Goal: Communication & Community: Share content

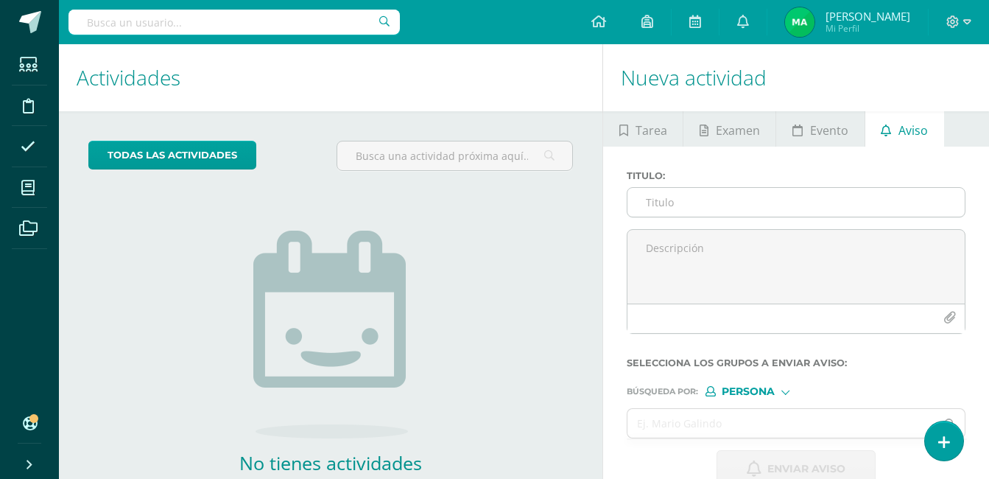
drag, startPoint x: 0, startPoint y: 0, endPoint x: 646, endPoint y: 217, distance: 681.4
click at [646, 217] on div at bounding box center [796, 202] width 339 height 30
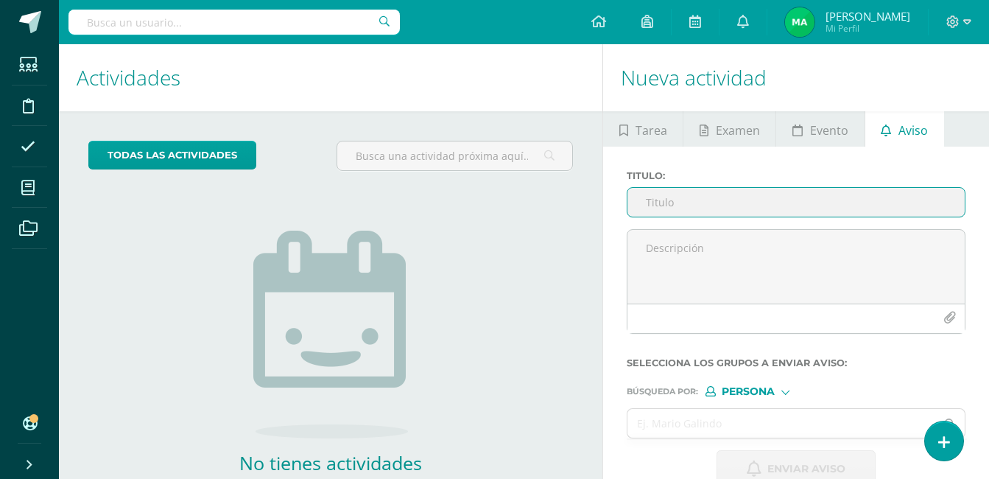
click at [654, 206] on input "Titulo :" at bounding box center [796, 202] width 337 height 29
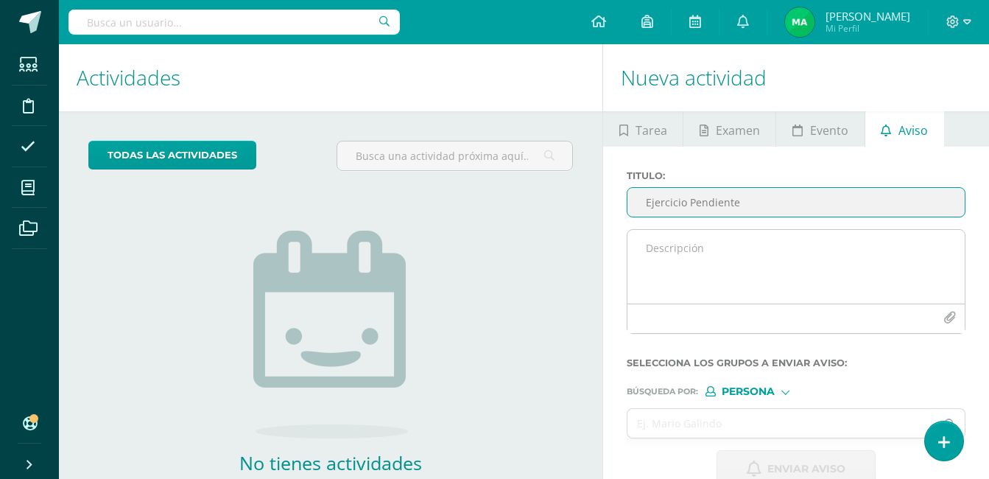
type input "Ejercicio Pendiente"
click at [694, 250] on textarea at bounding box center [796, 267] width 337 height 74
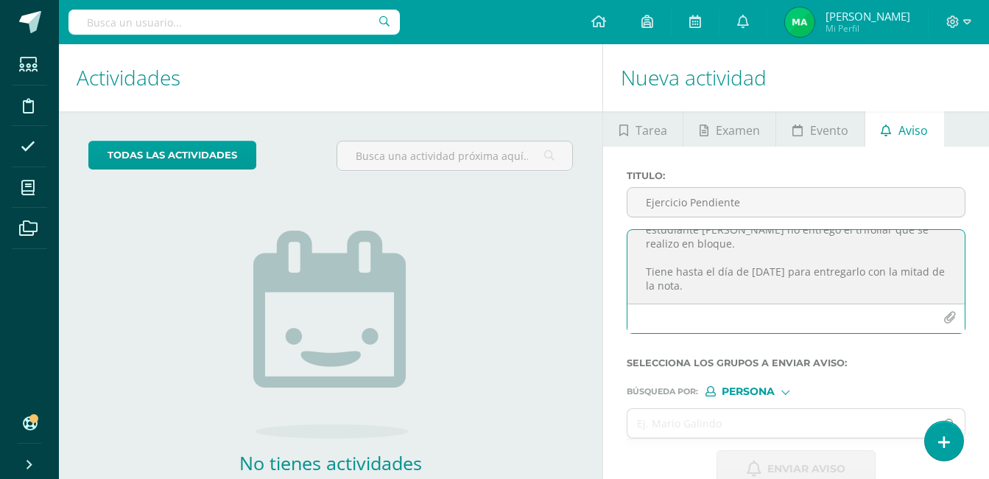
scroll to position [77, 0]
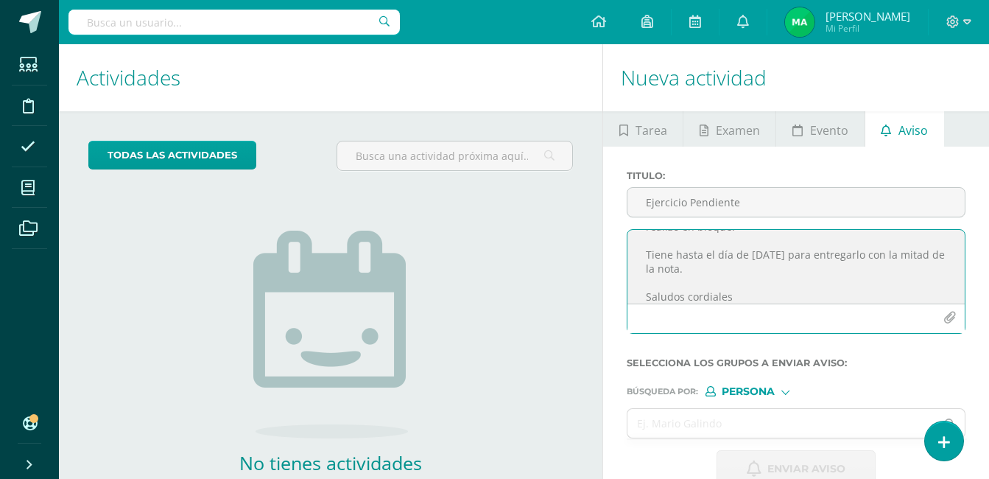
click at [788, 278] on textarea "Buen dia: Estimado padre de familia el dia [PERSON_NAME][DATE] el estudiante [P…" at bounding box center [796, 267] width 337 height 74
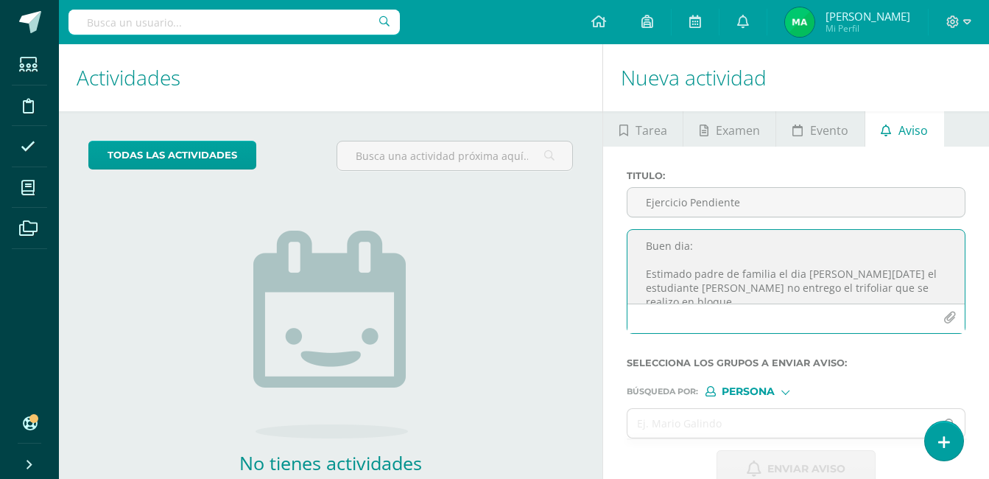
scroll to position [0, 0]
drag, startPoint x: 792, startPoint y: 273, endPoint x: 763, endPoint y: 258, distance: 33.3
click at [757, 253] on textarea "Buen día: Estimado padre de familia el dia [PERSON_NAME][DATE] el estudiante [P…" at bounding box center [796, 267] width 337 height 74
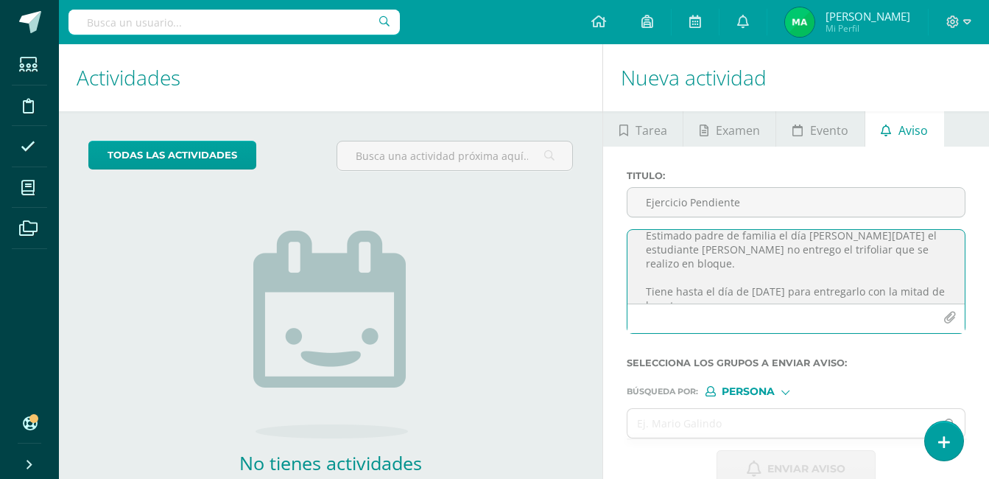
scroll to position [15, 0]
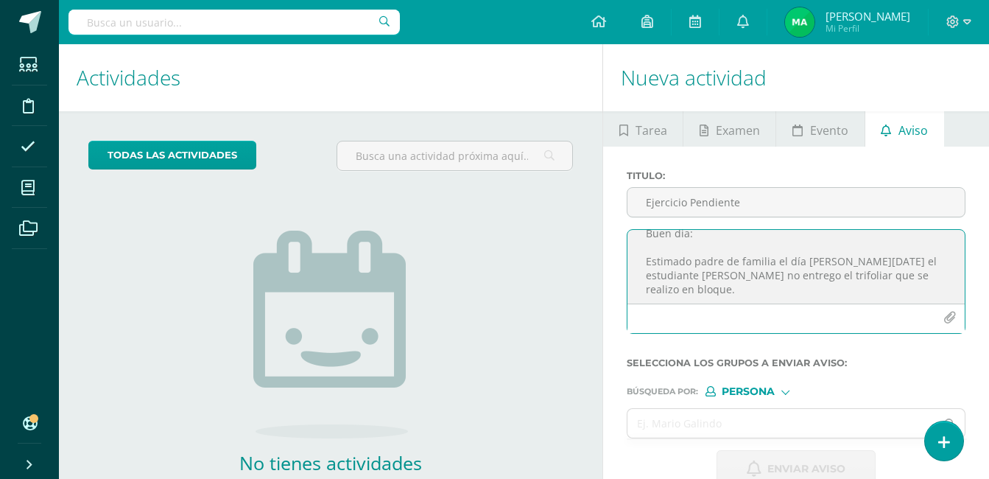
click at [718, 284] on textarea "Buen día: Estimado padre de familia el día [PERSON_NAME][DATE] el estudiante [P…" at bounding box center [796, 267] width 337 height 74
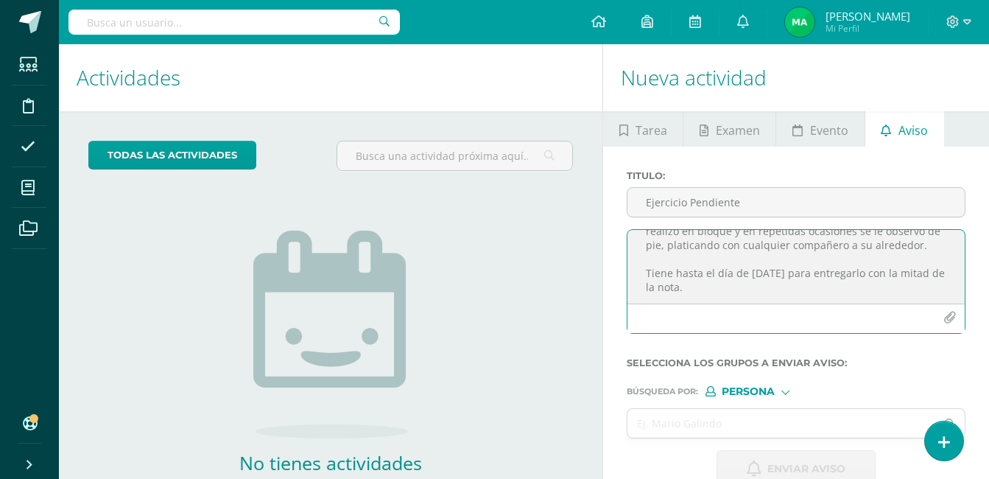
scroll to position [72, 0]
drag, startPoint x: 646, startPoint y: 248, endPoint x: 714, endPoint y: 289, distance: 79.3
click at [714, 289] on textarea "Buen día: Estimado padre de familia el día [PERSON_NAME][DATE] el estudiante [P…" at bounding box center [796, 267] width 337 height 74
click at [806, 278] on textarea "Buen día: Estimado padre de familia el día [PERSON_NAME][DATE] el estudiante [P…" at bounding box center [796, 267] width 337 height 74
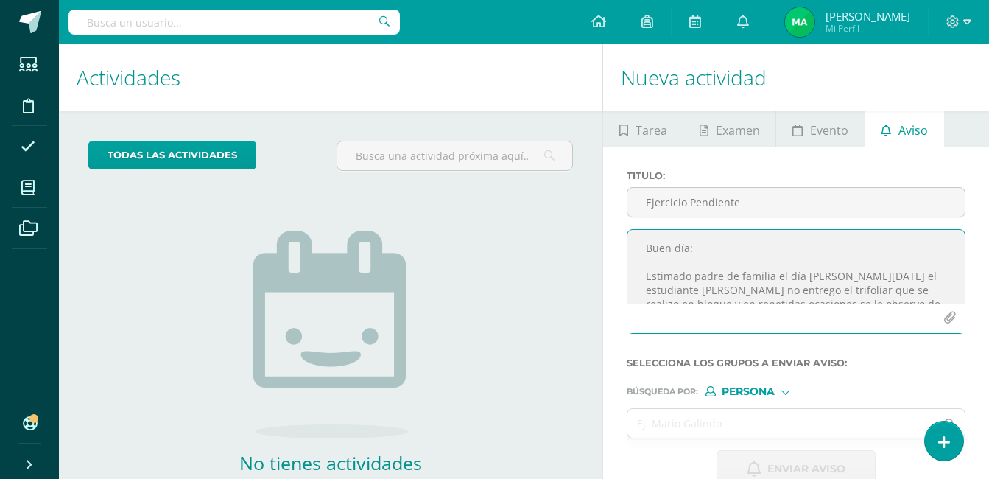
scroll to position [119, 0]
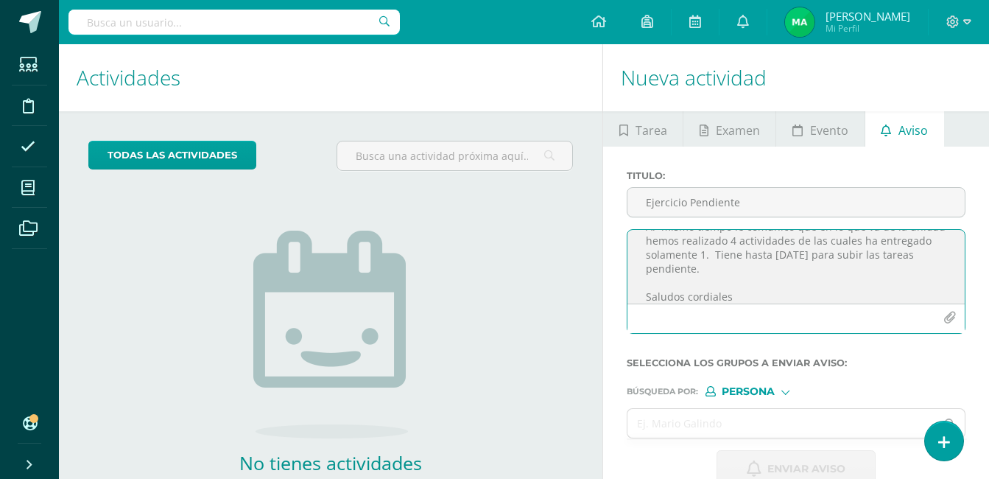
click at [863, 274] on textarea "Buen día: Estimado padre de familia el día [PERSON_NAME][DATE] el estudiante [P…" at bounding box center [796, 267] width 337 height 74
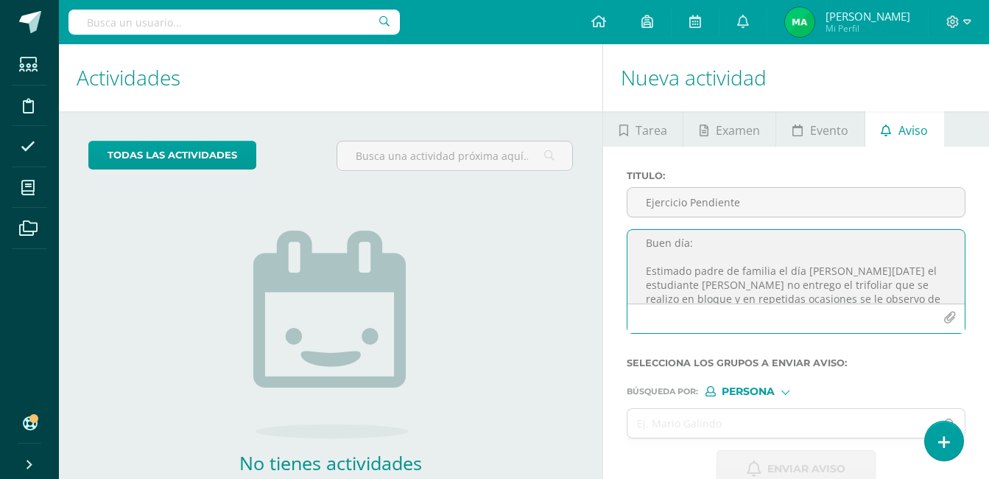
scroll to position [0, 0]
click at [884, 285] on textarea "Buen día: Estimado padre de familia el día [PERSON_NAME][DATE] el estudiante [P…" at bounding box center [796, 267] width 337 height 74
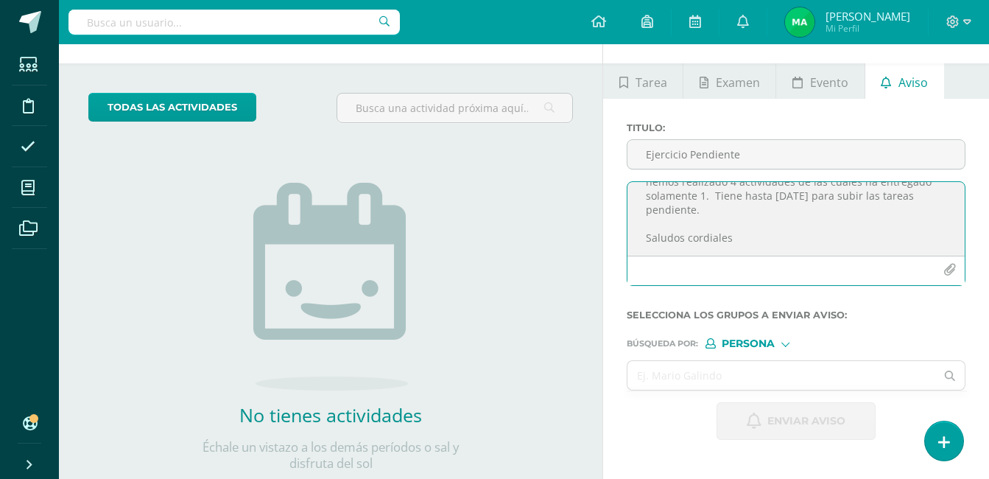
scroll to position [88, 0]
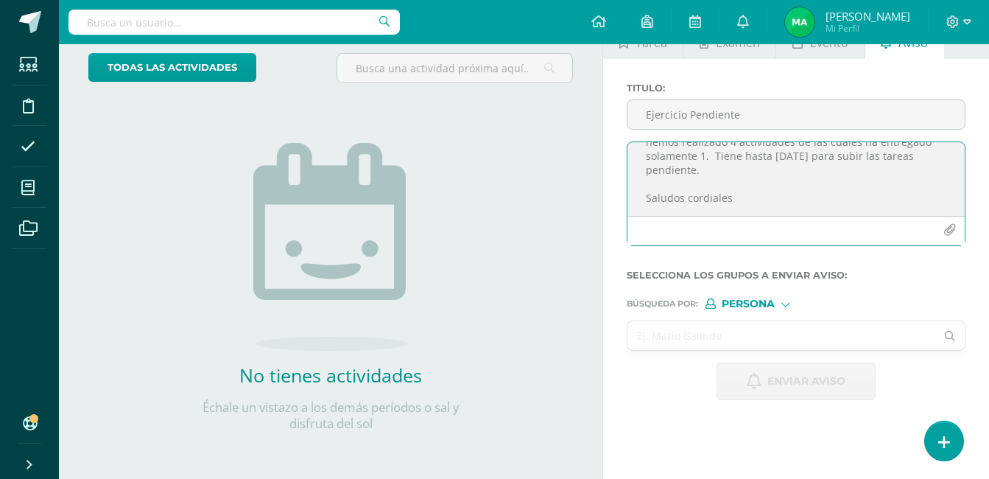
type textarea "Buen día: Estimado padre de familia el día [PERSON_NAME][DATE] el estudiante [P…"
click at [727, 332] on input "text" at bounding box center [782, 335] width 308 height 29
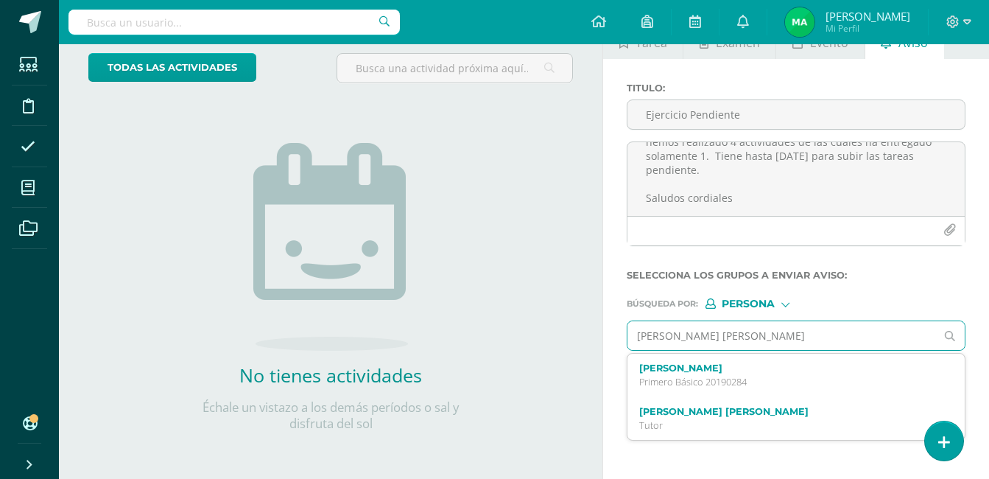
type input "[PERSON_NAME] [PERSON_NAME]"
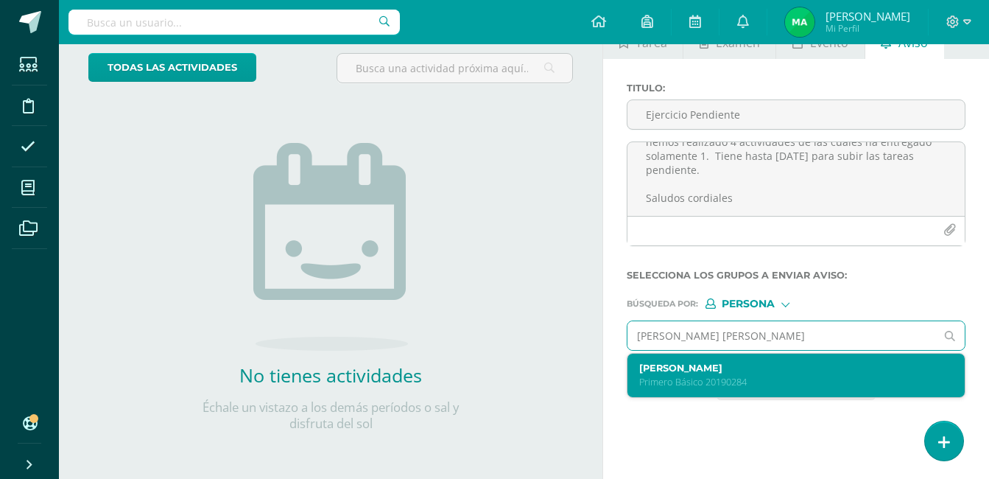
click at [711, 389] on div "[PERSON_NAME] Primero Básico 20190284" at bounding box center [796, 375] width 337 height 43
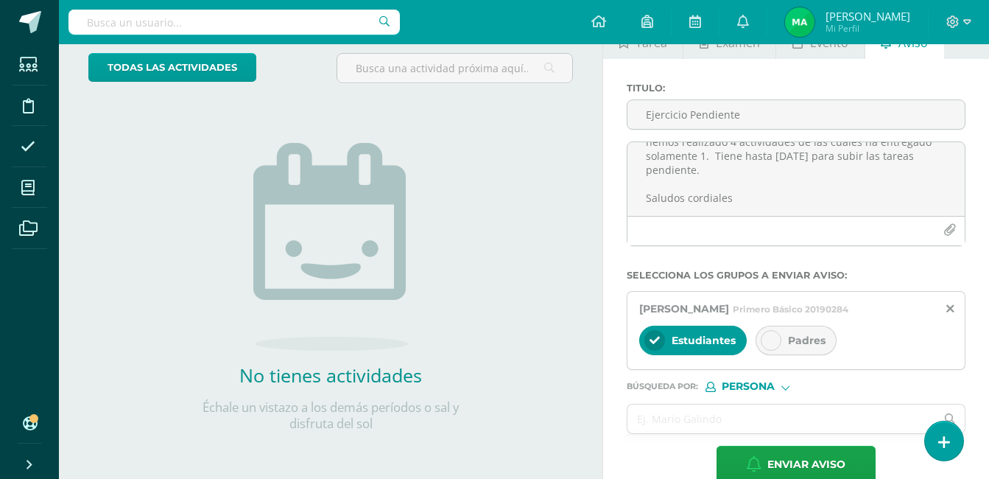
click at [791, 344] on span "Padres" at bounding box center [807, 340] width 38 height 13
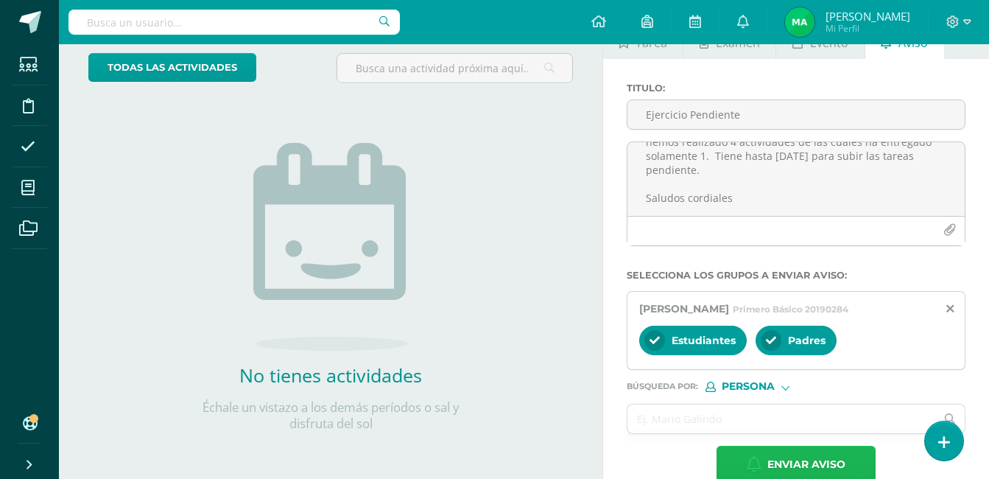
click at [799, 463] on span "Enviar aviso" at bounding box center [807, 464] width 78 height 36
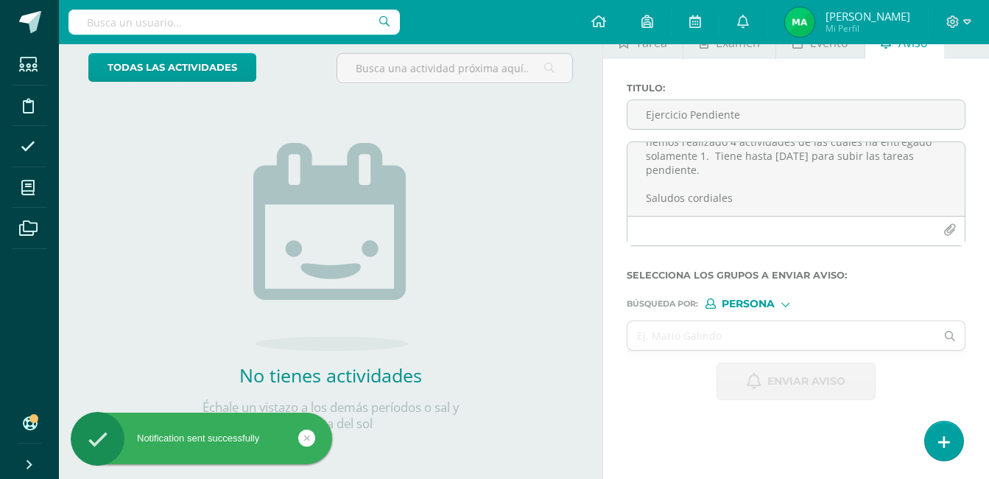
scroll to position [0, 0]
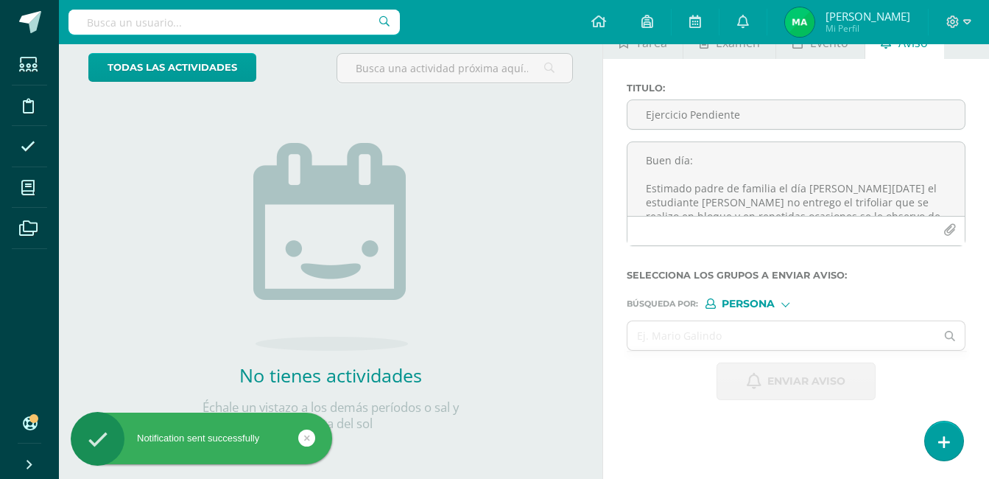
click at [217, 441] on div "Notification sent successfully" at bounding box center [202, 438] width 262 height 13
click at [219, 442] on div "Notification sent successfully" at bounding box center [202, 438] width 262 height 13
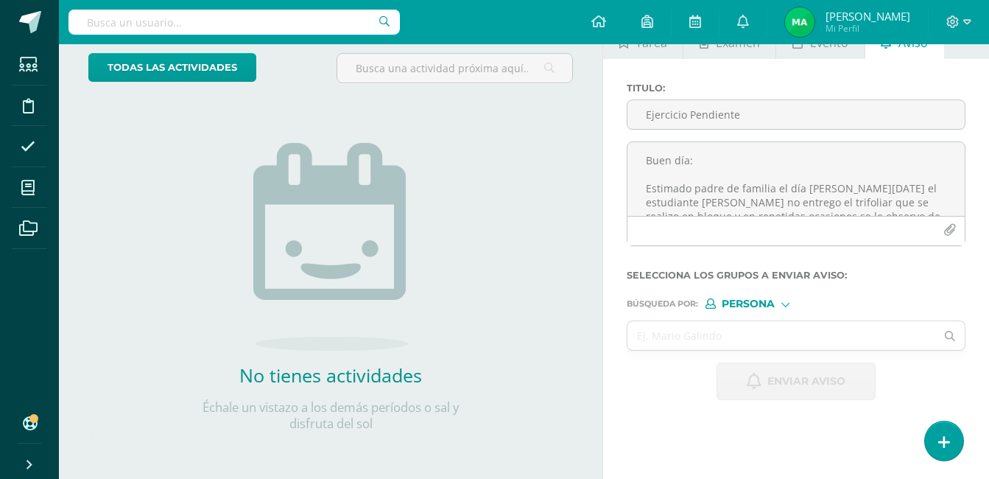
drag, startPoint x: 219, startPoint y: 442, endPoint x: 603, endPoint y: 389, distance: 387.5
click at [603, 389] on div "Nueva actividad Tarea Examen Evento Aviso Título: Fecha: [DATE] 20:00:00 La tar…" at bounding box center [799, 218] width 393 height 522
click at [153, 62] on link "todas las Actividades" at bounding box center [172, 67] width 168 height 29
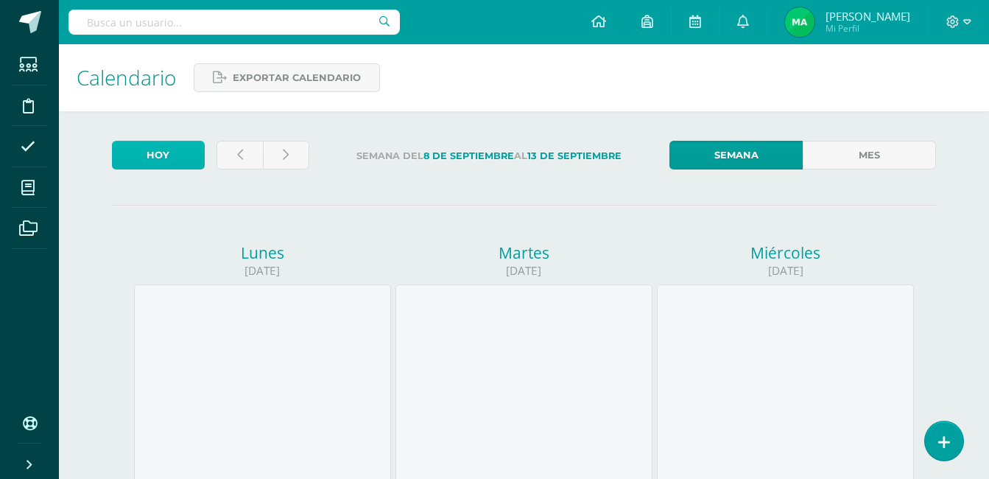
click at [141, 163] on link "Hoy" at bounding box center [158, 155] width 93 height 29
